Goal: Task Accomplishment & Management: Use online tool/utility

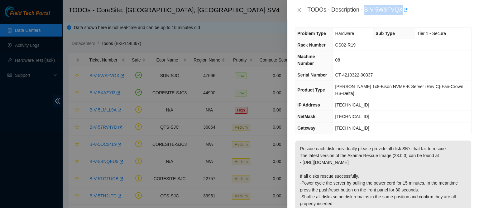
scroll to position [87, 0]
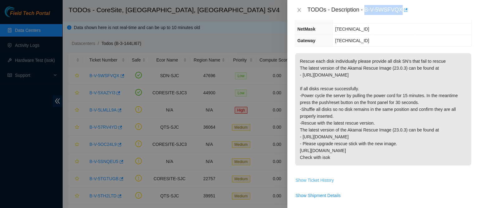
click at [323, 176] on span "Show Ticket History" at bounding box center [314, 179] width 38 height 7
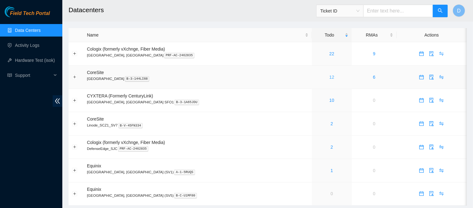
click at [329, 77] on link "12" at bounding box center [331, 76] width 5 height 5
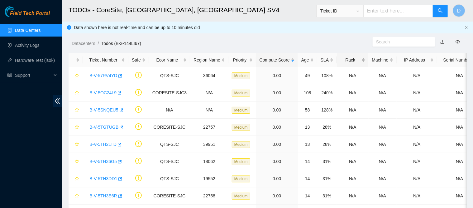
click at [340, 60] on div "Rack" at bounding box center [352, 59] width 25 height 7
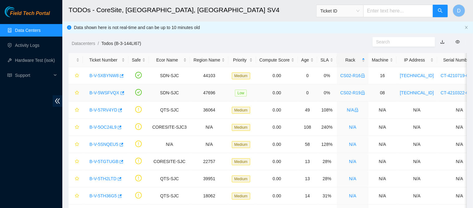
click at [98, 92] on link "B-V-5WSFVQX" at bounding box center [104, 92] width 30 height 5
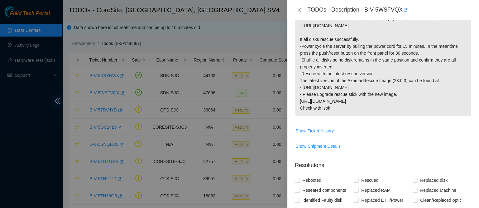
scroll to position [147, 0]
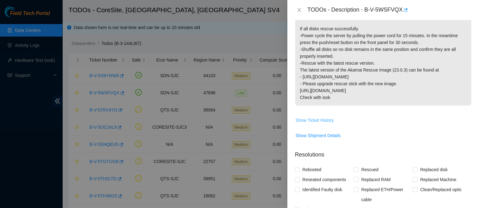
click at [322, 117] on span "Show Ticket History" at bounding box center [314, 120] width 38 height 7
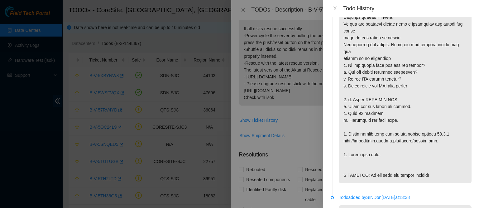
scroll to position [464, 0]
click at [333, 9] on icon "close" at bounding box center [334, 8] width 5 height 5
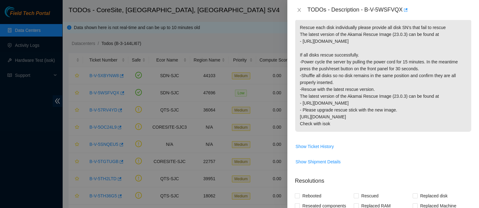
scroll to position [123, 0]
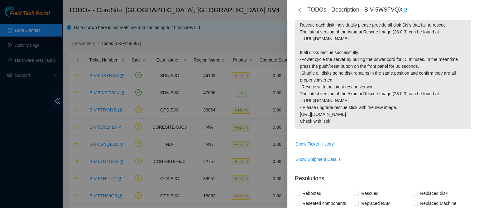
click at [350, 85] on p "Rescue each disk individually please provide all disk SN's that fail to rescue …" at bounding box center [383, 73] width 176 height 112
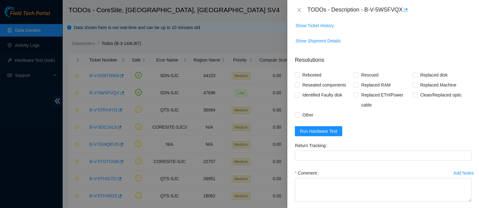
scroll to position [262, 0]
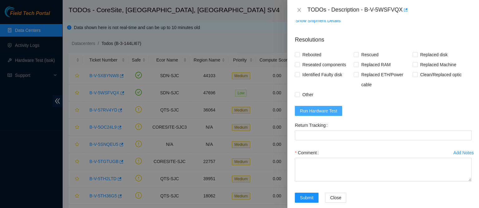
drag, startPoint x: 318, startPoint y: 92, endPoint x: 314, endPoint y: 99, distance: 8.5
click at [314, 99] on form "Resolutions Rebooted Rescued Replaced disk Reseated components Replaced RAM Rep…" at bounding box center [383, 120] width 177 height 179
click at [310, 107] on span "Run Hardware Test" at bounding box center [318, 110] width 37 height 7
